Goal: Information Seeking & Learning: Learn about a topic

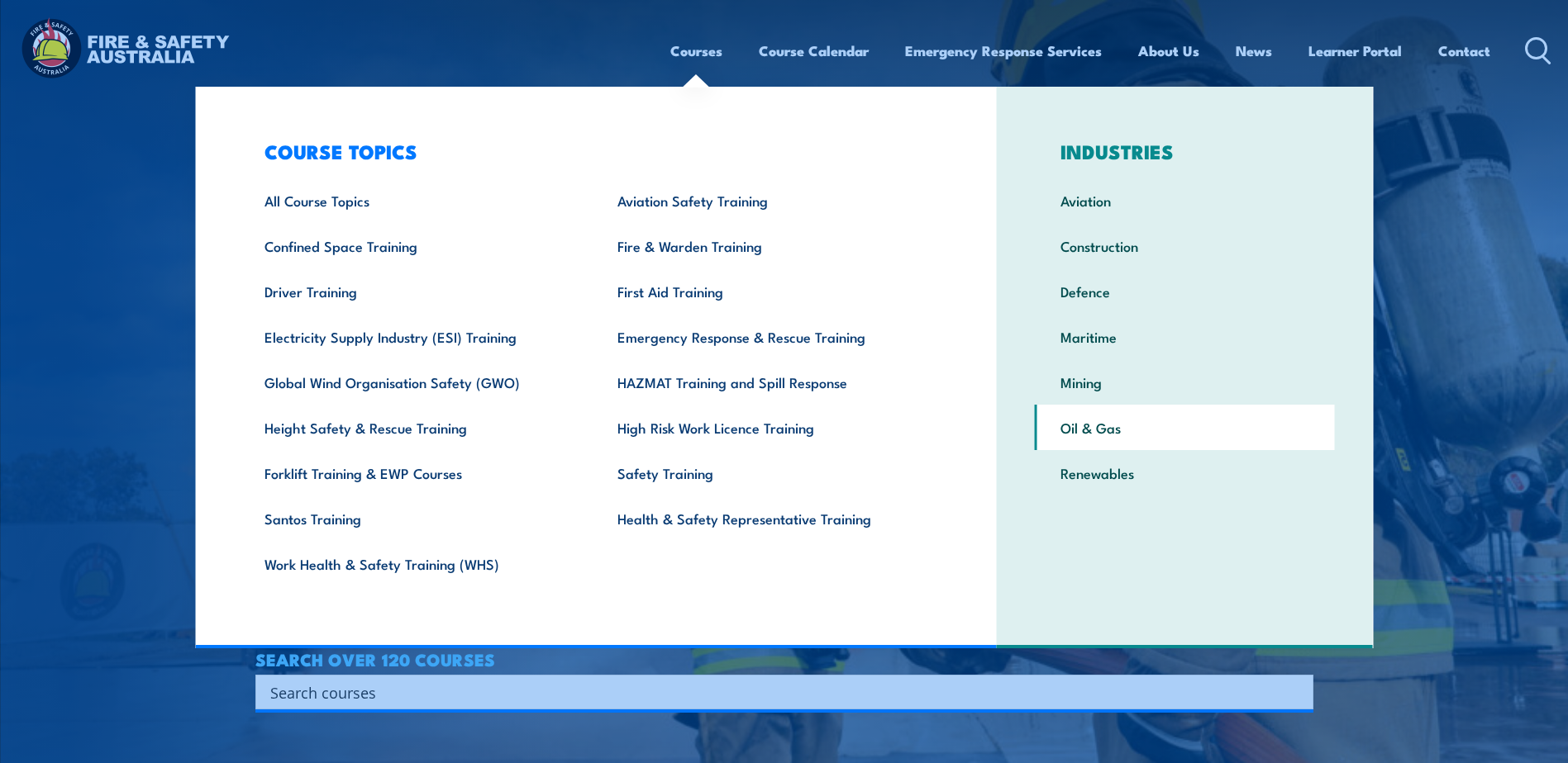
click at [1096, 420] on link "Oil & Gas" at bounding box center [1184, 427] width 300 height 46
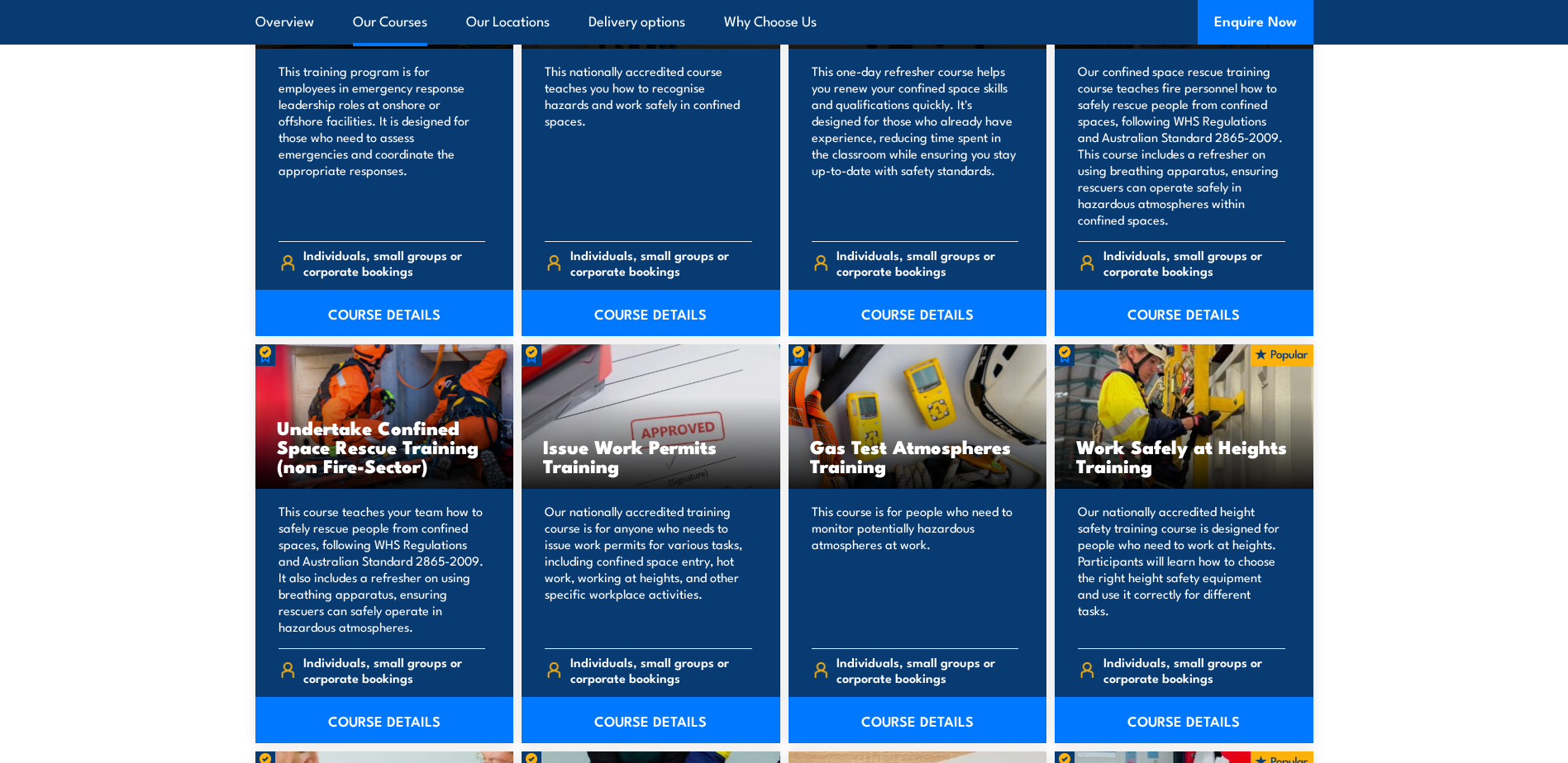
scroll to position [2230, 0]
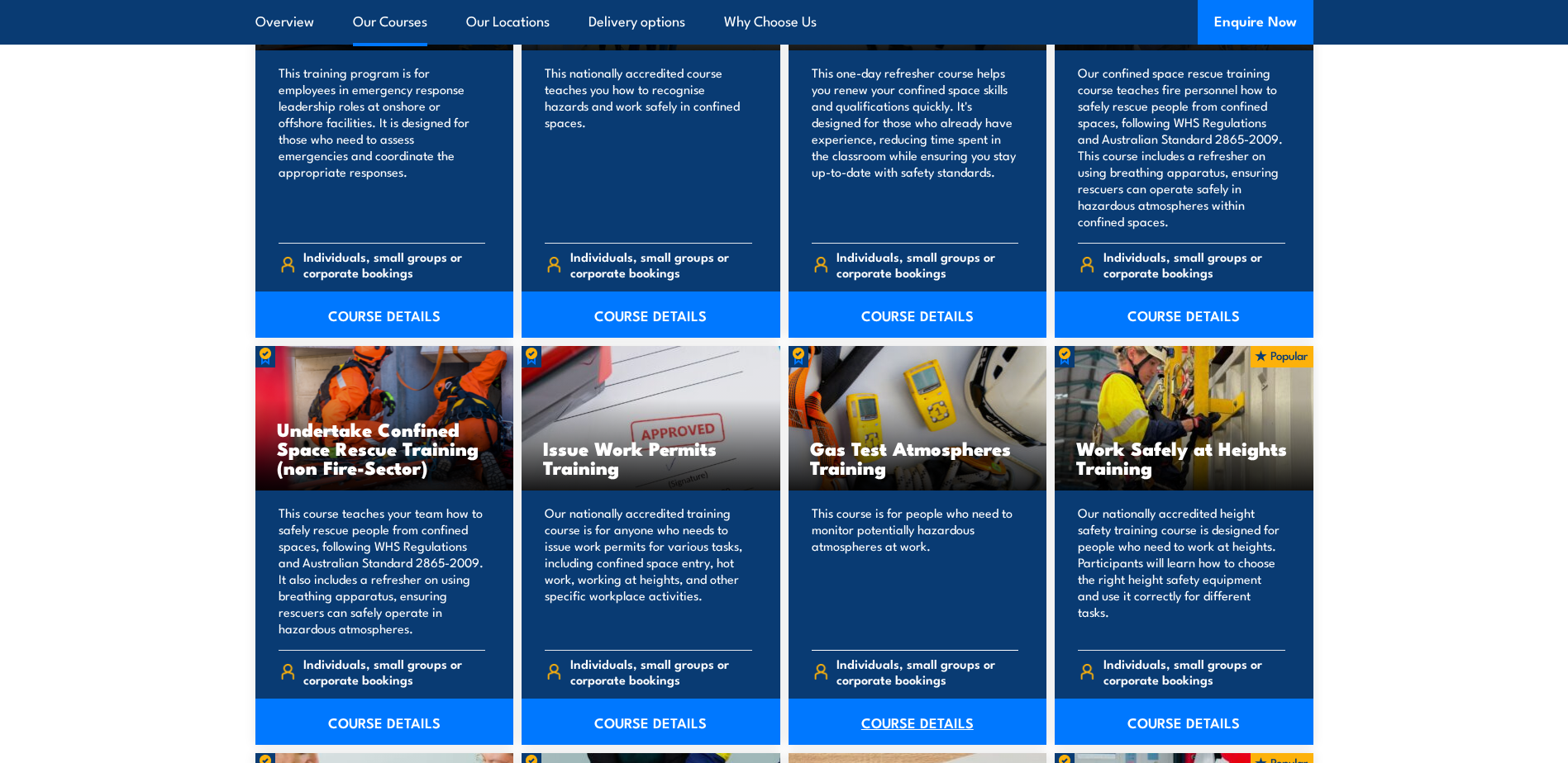
click at [877, 719] on link "COURSE DETAILS" at bounding box center [918, 721] width 258 height 46
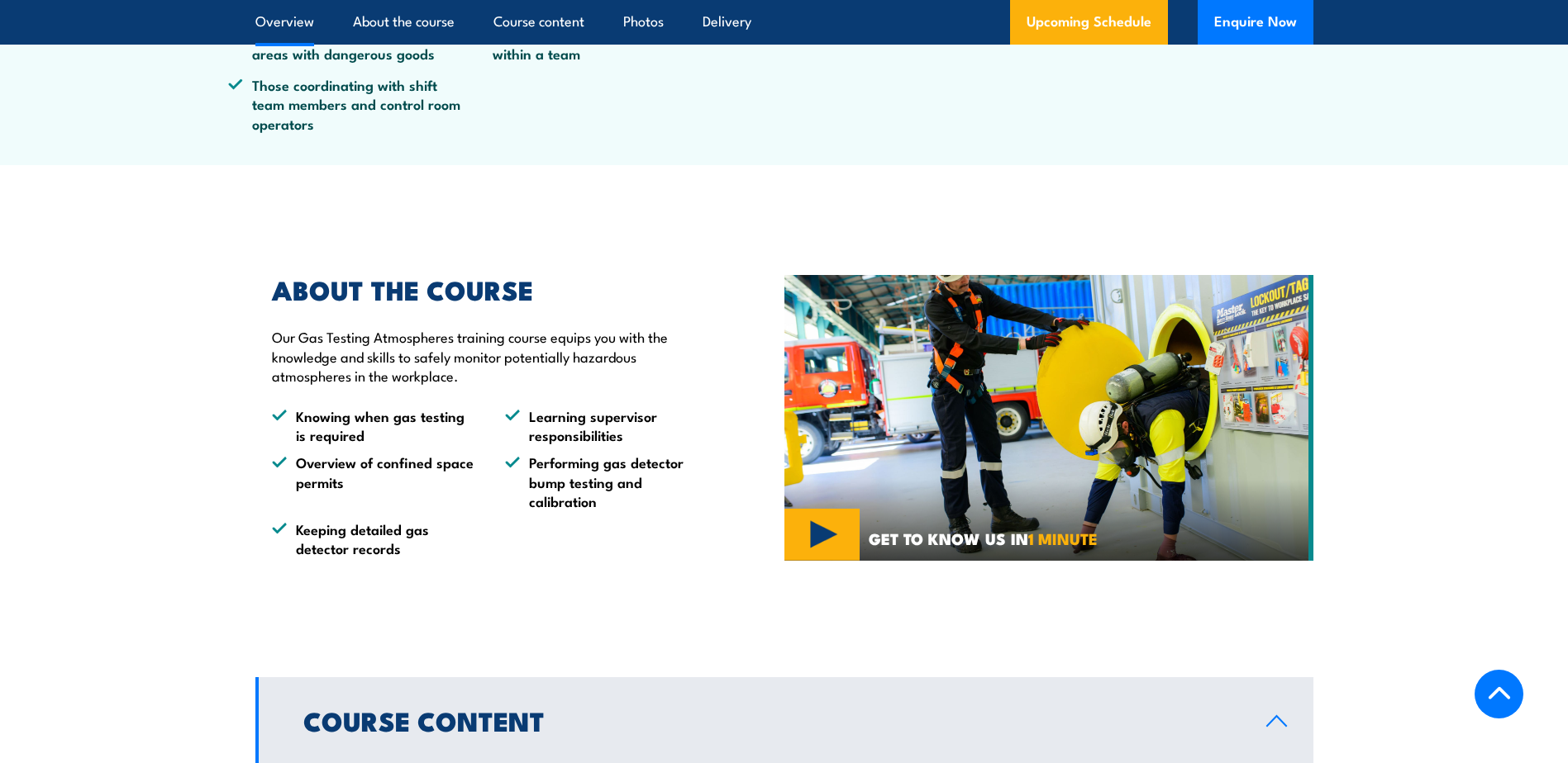
scroll to position [743, 0]
